Goal: Task Accomplishment & Management: Use online tool/utility

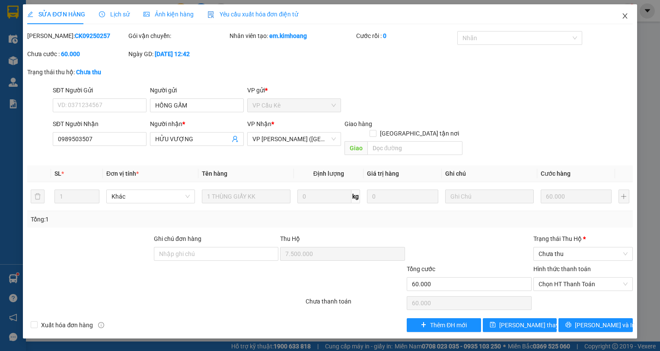
click at [627, 16] on icon "close" at bounding box center [625, 16] width 7 height 7
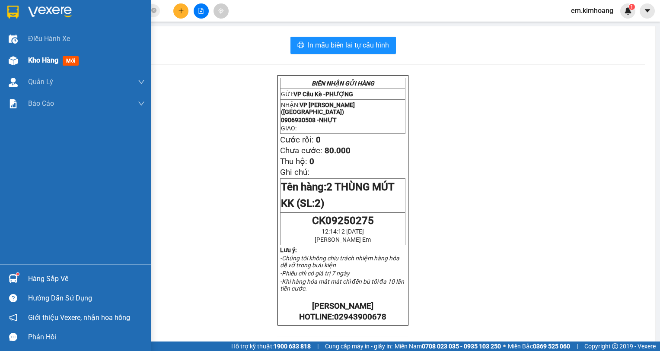
click at [40, 58] on span "Kho hàng" at bounding box center [43, 60] width 30 height 8
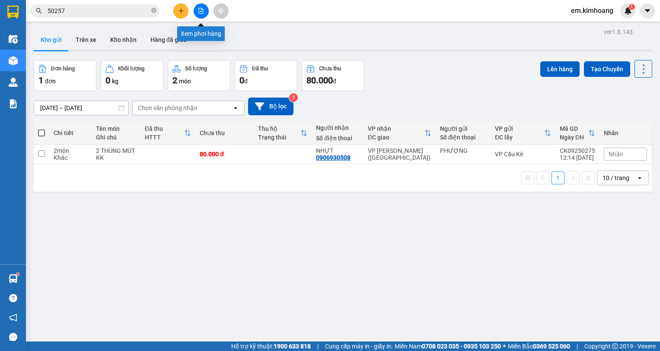
click at [200, 11] on icon "file-add" at bounding box center [201, 11] width 6 height 6
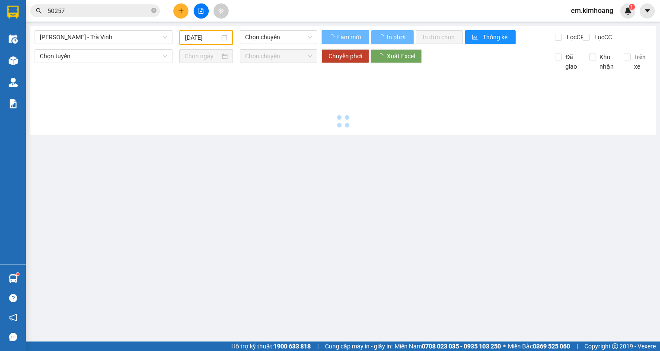
type input "[DATE]"
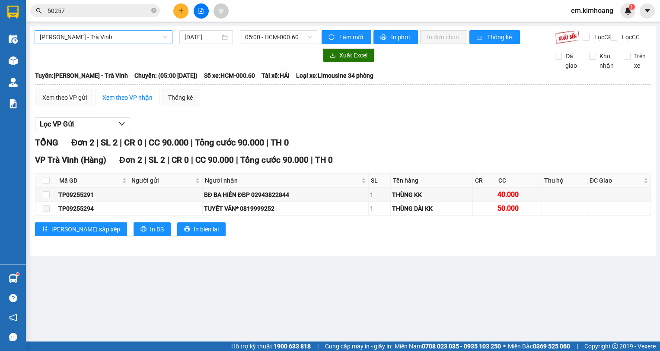
click at [117, 38] on span "[PERSON_NAME] - Trà Vinh" at bounding box center [104, 37] width 128 height 13
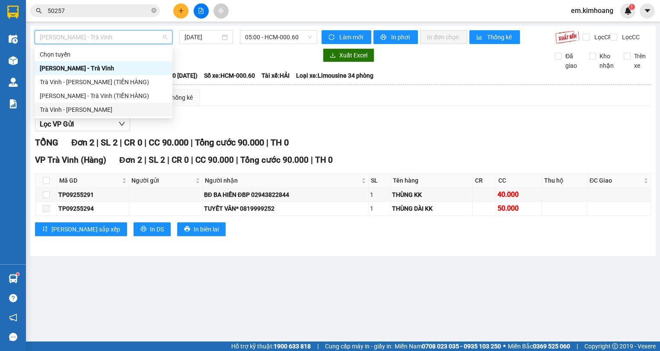
click at [128, 109] on div "Trà Vinh - [PERSON_NAME]" at bounding box center [104, 110] width 128 height 10
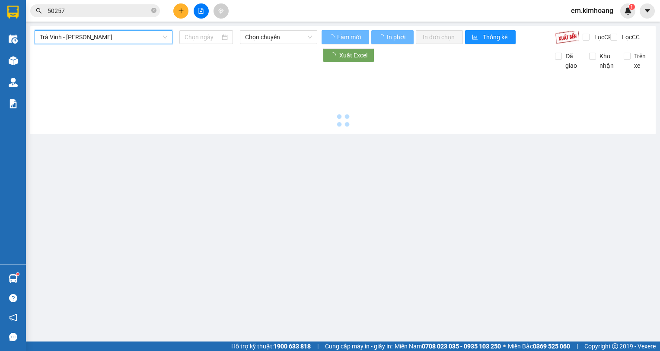
type input "[DATE]"
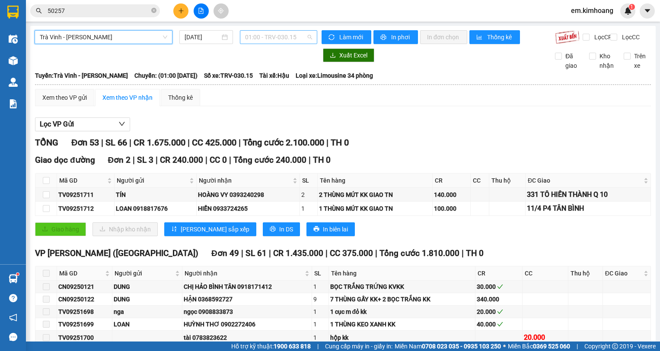
click at [276, 38] on span "01:00 - TRV-030.15" at bounding box center [278, 37] width 67 height 13
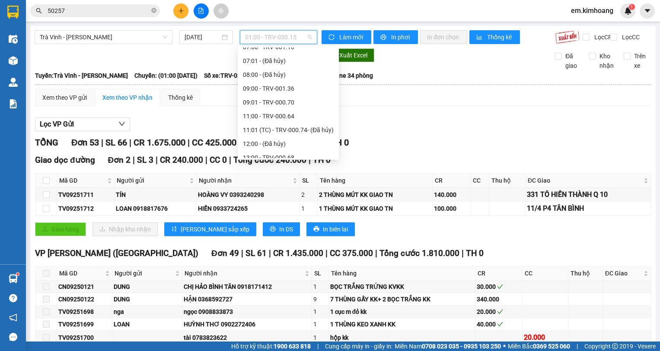
scroll to position [173, 0]
click at [290, 116] on div "13:00 - TRV-000.68" at bounding box center [288, 117] width 91 height 10
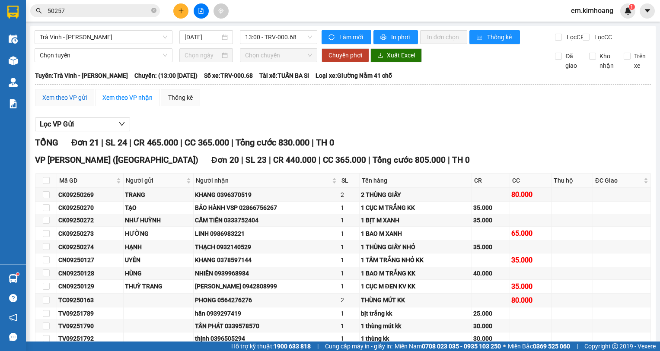
click at [46, 102] on div "Xem theo VP gửi" at bounding box center [64, 98] width 45 height 10
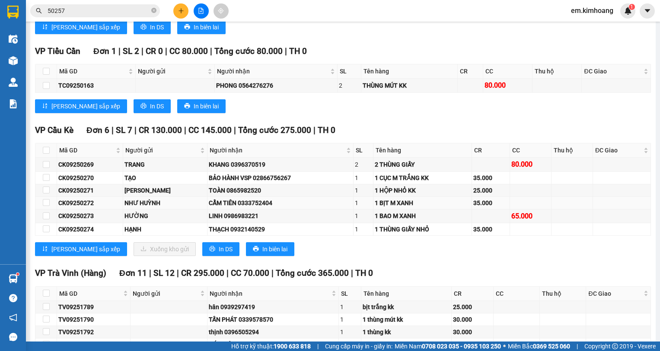
scroll to position [216, 0]
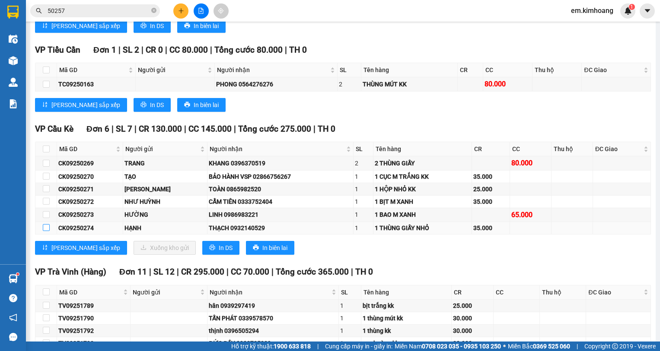
click at [48, 231] on input "checkbox" at bounding box center [46, 227] width 7 height 7
checkbox input "true"
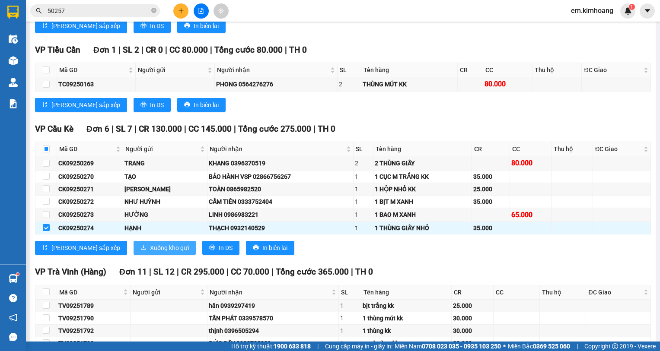
click at [150, 253] on span "Xuống kho gửi" at bounding box center [169, 248] width 39 height 10
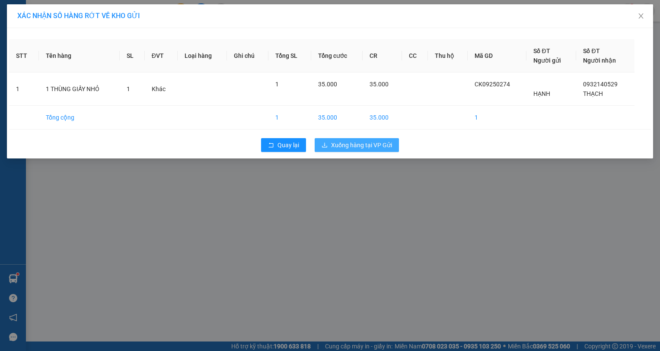
click at [377, 145] on span "Xuống hàng tại VP Gửi" at bounding box center [361, 145] width 61 height 10
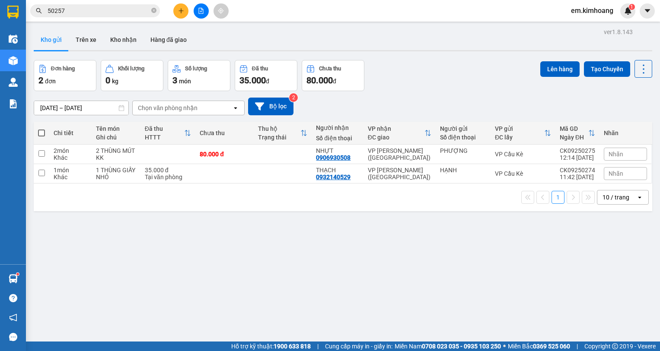
click at [41, 135] on span at bounding box center [41, 133] width 7 height 7
click at [41, 129] on input "checkbox" at bounding box center [41, 129] width 0 height 0
checkbox input "true"
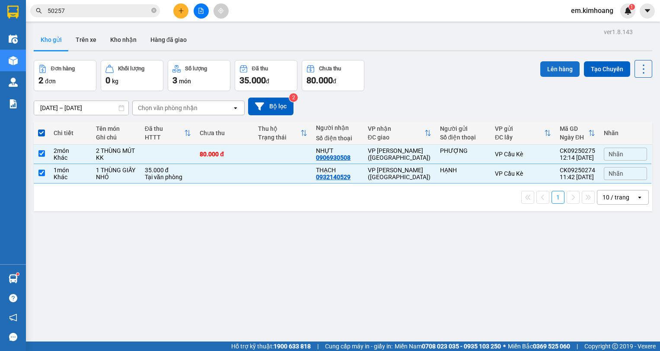
click at [559, 68] on button "Lên hàng" at bounding box center [559, 69] width 39 height 16
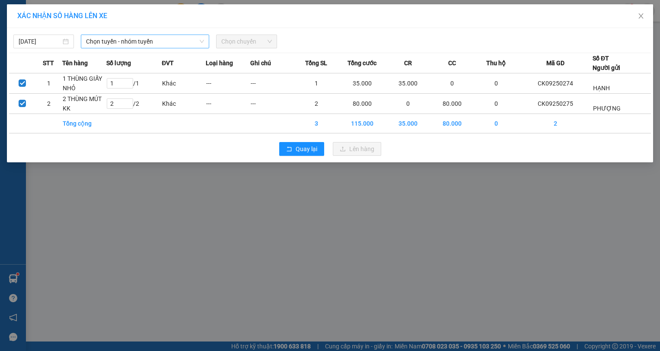
click at [138, 44] on span "Chọn tuyến - nhóm tuyến" at bounding box center [145, 41] width 118 height 13
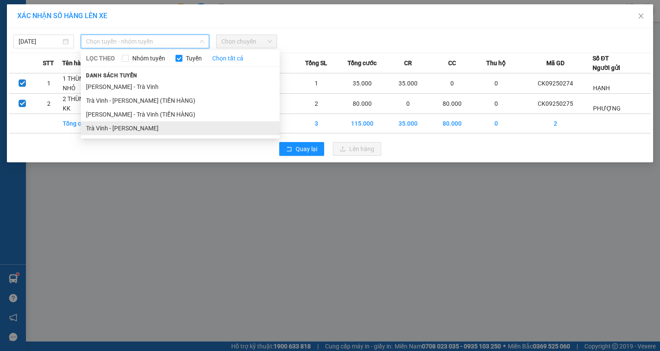
click at [155, 131] on li "Trà Vinh - [PERSON_NAME]" at bounding box center [180, 128] width 199 height 14
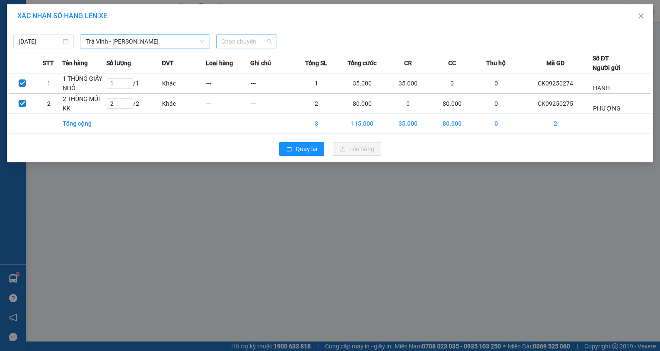
click at [250, 44] on span "Chọn chuyến" at bounding box center [246, 41] width 50 height 13
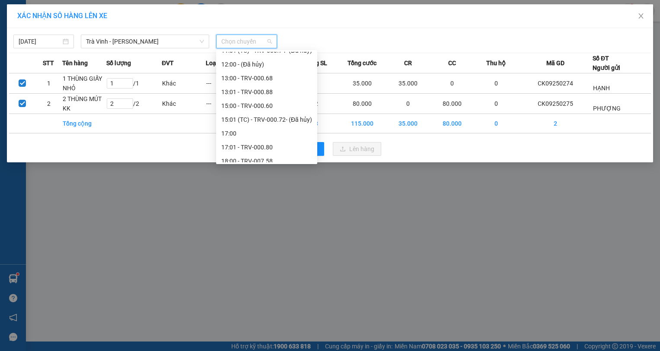
scroll to position [216, 0]
click at [278, 105] on div "15:00 - TRV-000.60" at bounding box center [266, 106] width 91 height 10
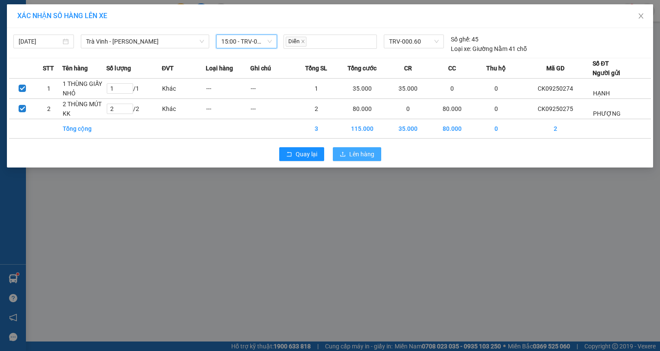
click at [363, 155] on span "Lên hàng" at bounding box center [361, 155] width 25 height 10
